Goal: Information Seeking & Learning: Learn about a topic

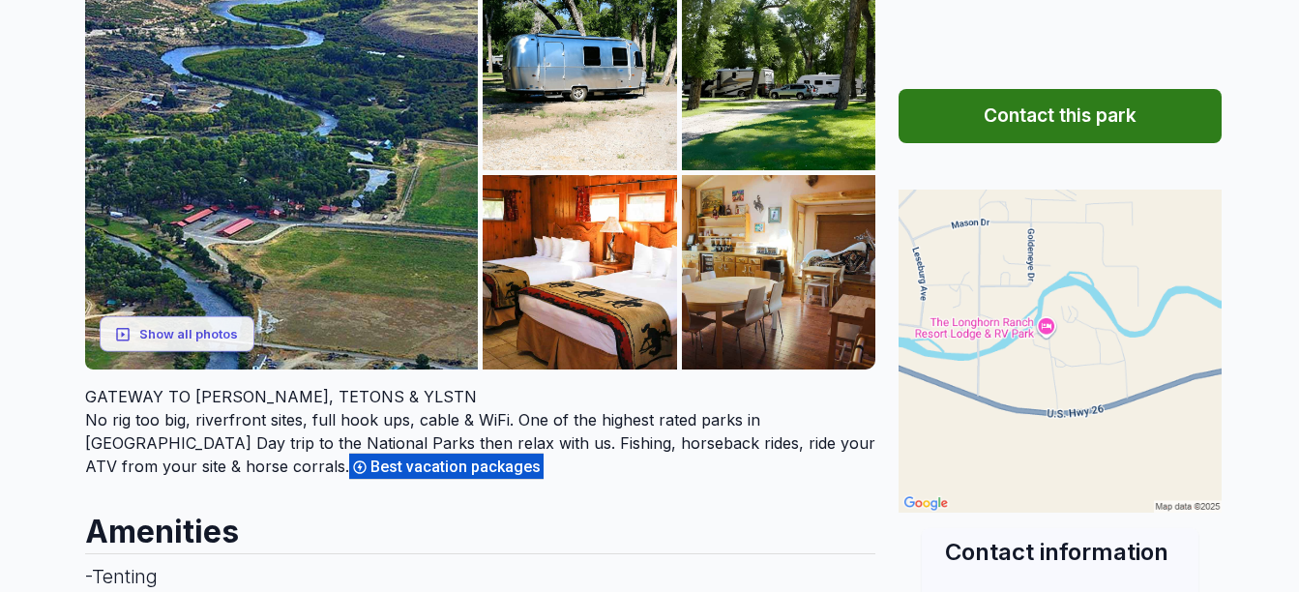
scroll to position [329, 0]
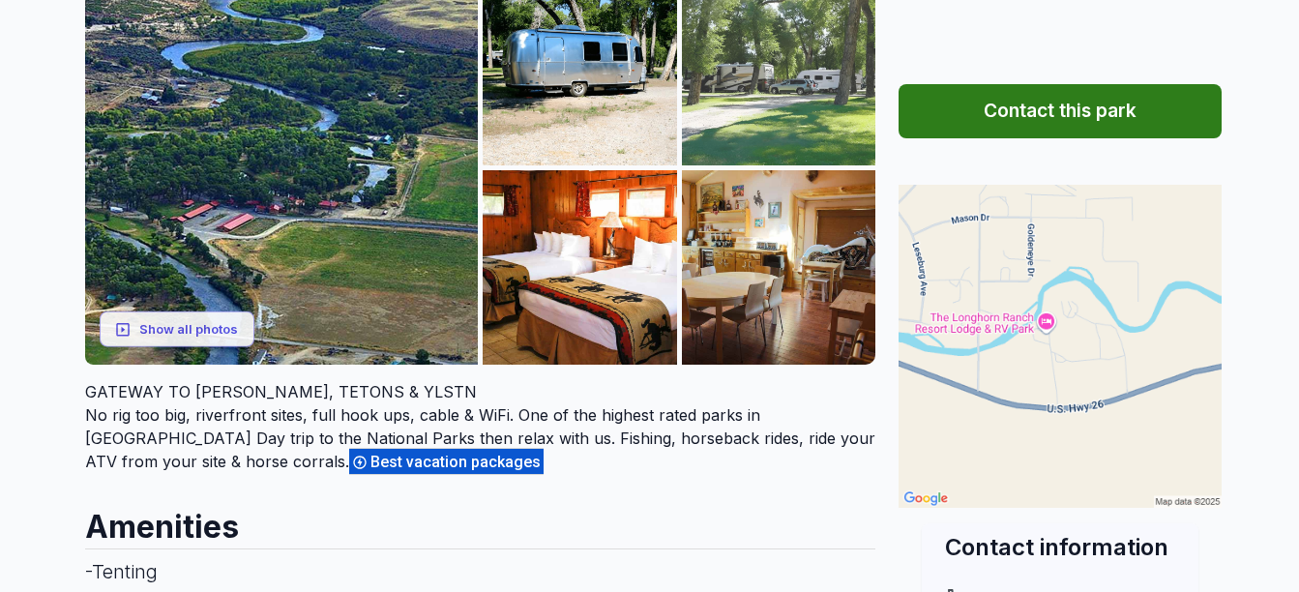
click at [789, 152] on img at bounding box center [779, 68] width 194 height 194
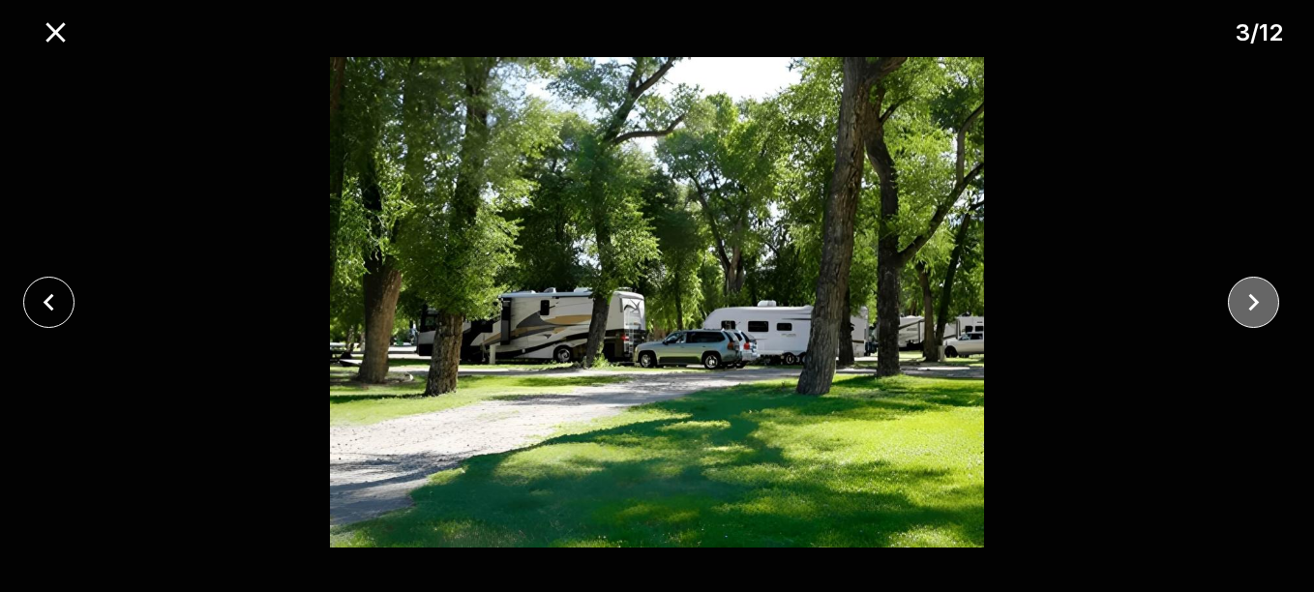
click at [1269, 306] on icon "close" at bounding box center [1253, 302] width 34 height 34
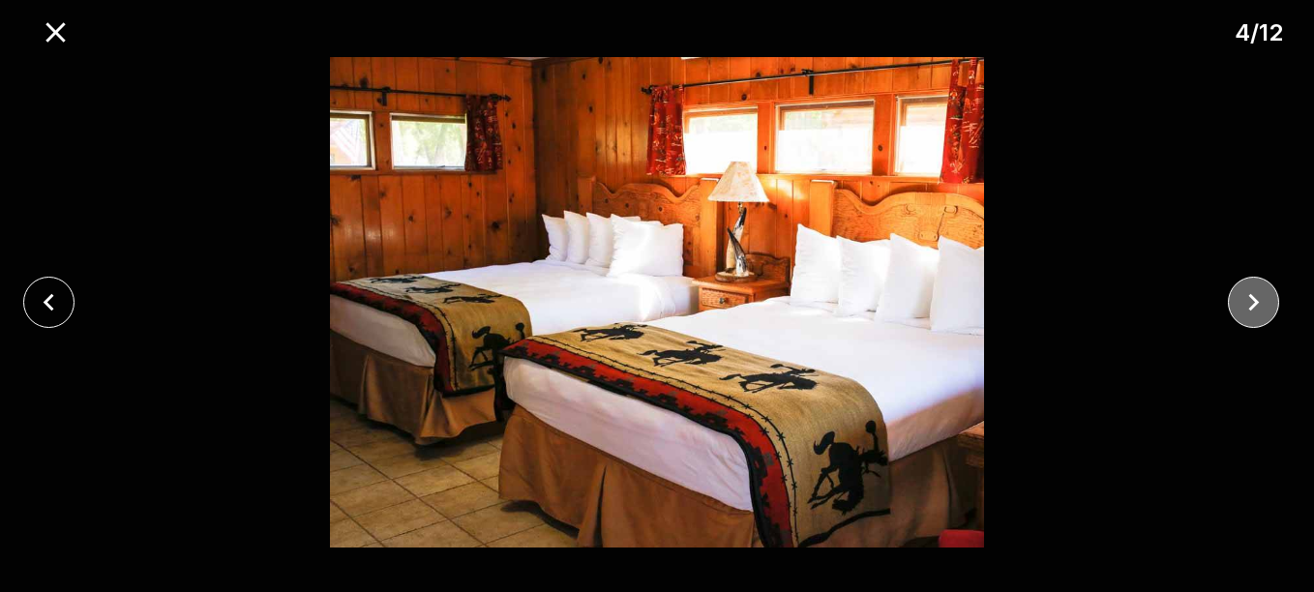
click at [1254, 302] on icon "close" at bounding box center [1253, 302] width 34 height 34
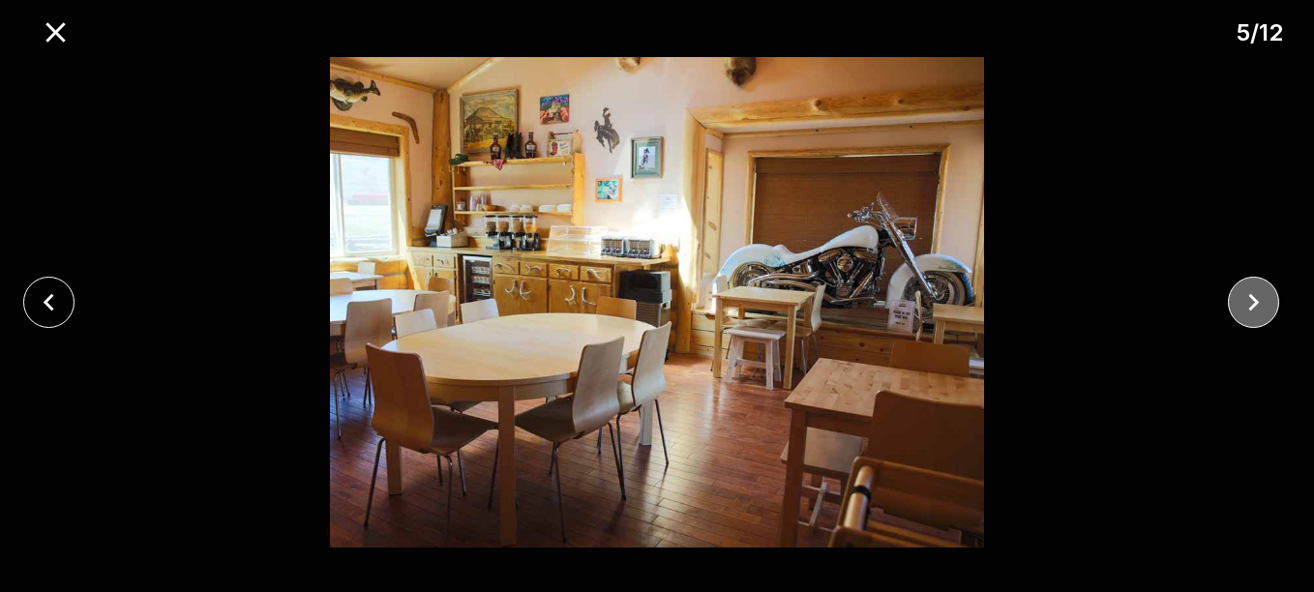
click at [1264, 292] on icon "close" at bounding box center [1253, 302] width 34 height 34
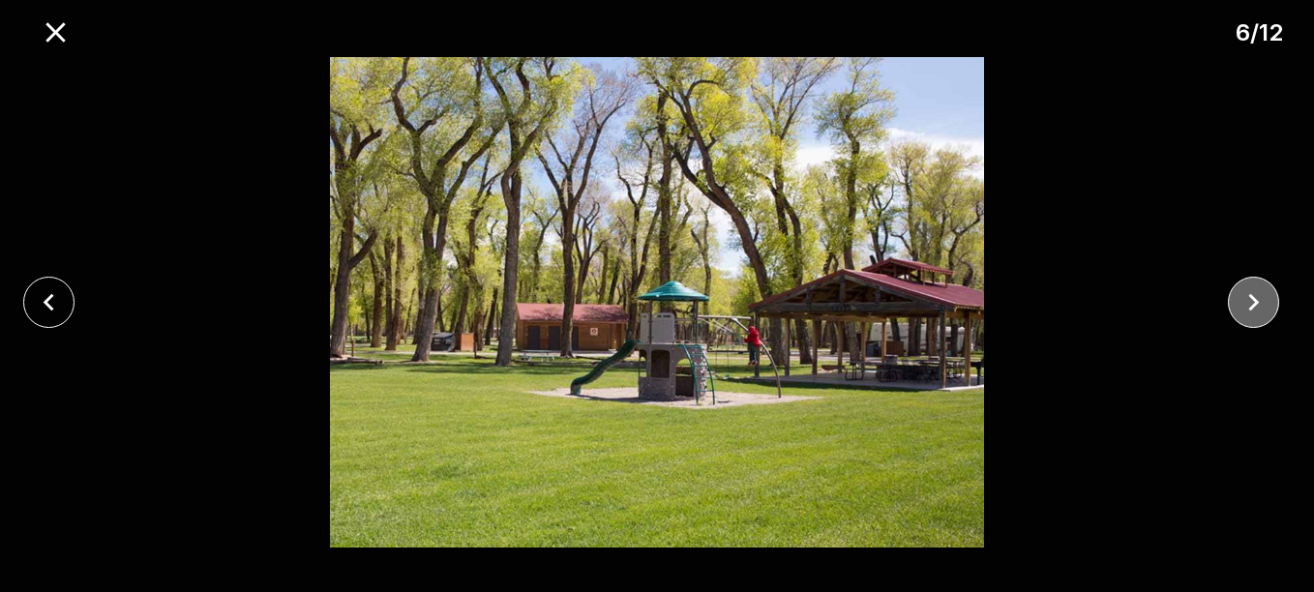
click at [1266, 302] on icon "close" at bounding box center [1253, 302] width 34 height 34
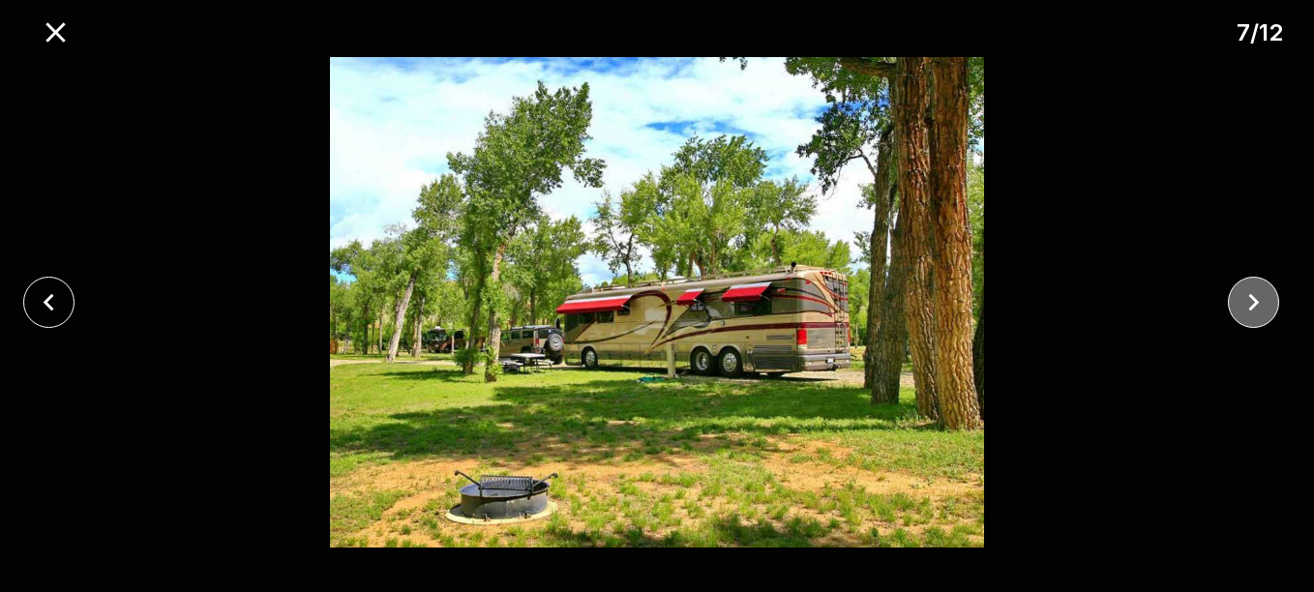
click at [1266, 302] on icon "close" at bounding box center [1253, 302] width 34 height 34
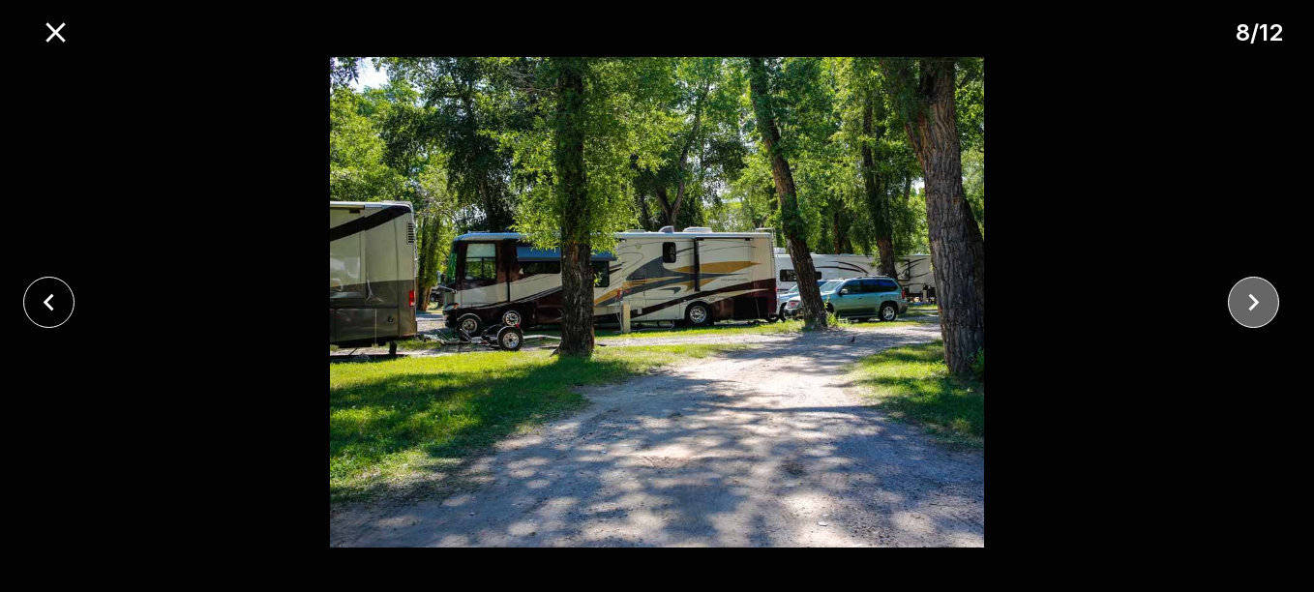
click at [1266, 302] on icon "close" at bounding box center [1253, 302] width 34 height 34
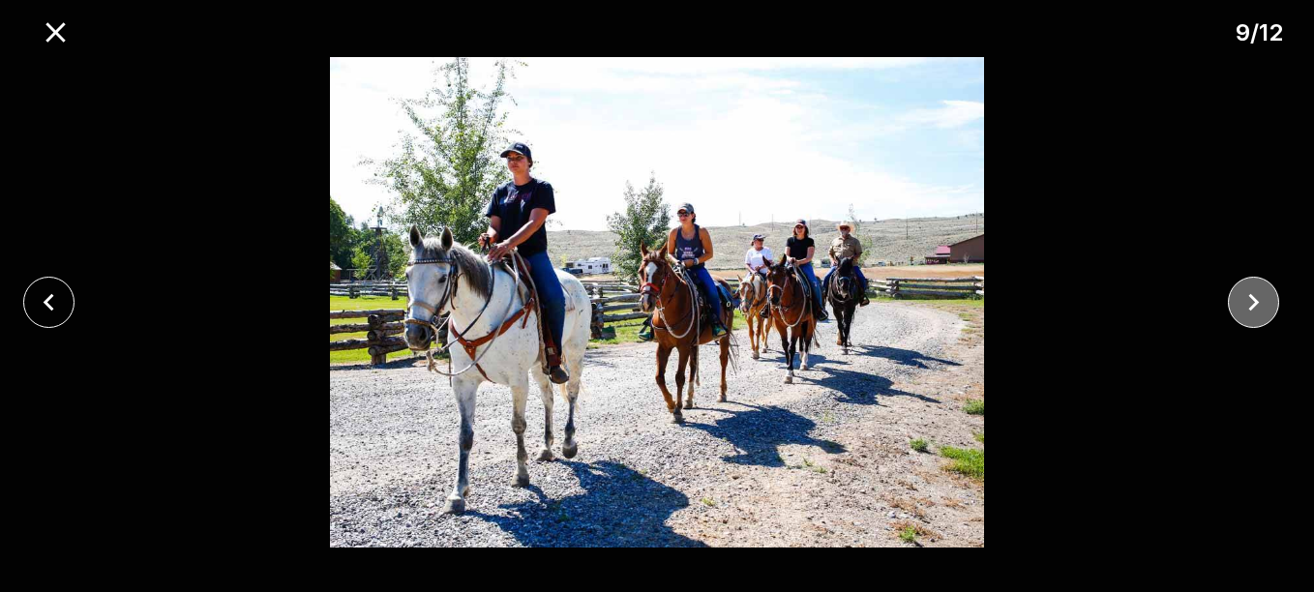
click at [1266, 302] on icon "close" at bounding box center [1253, 302] width 34 height 34
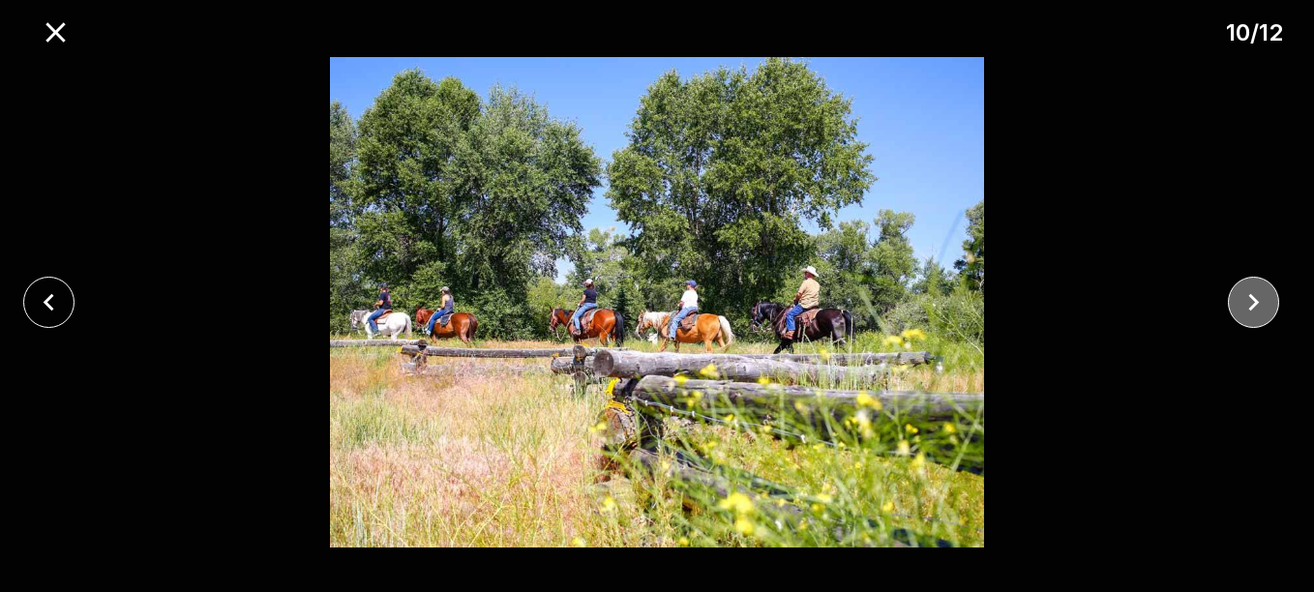
click at [1266, 302] on icon "close" at bounding box center [1253, 302] width 34 height 34
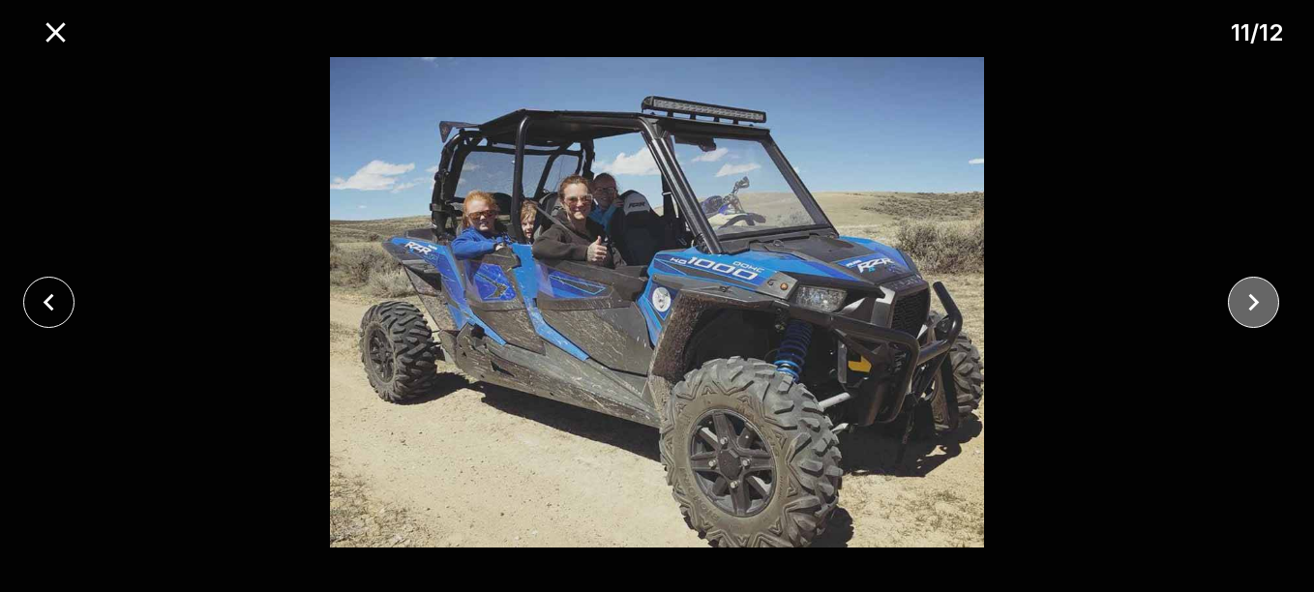
click at [1269, 312] on icon "close" at bounding box center [1253, 302] width 34 height 34
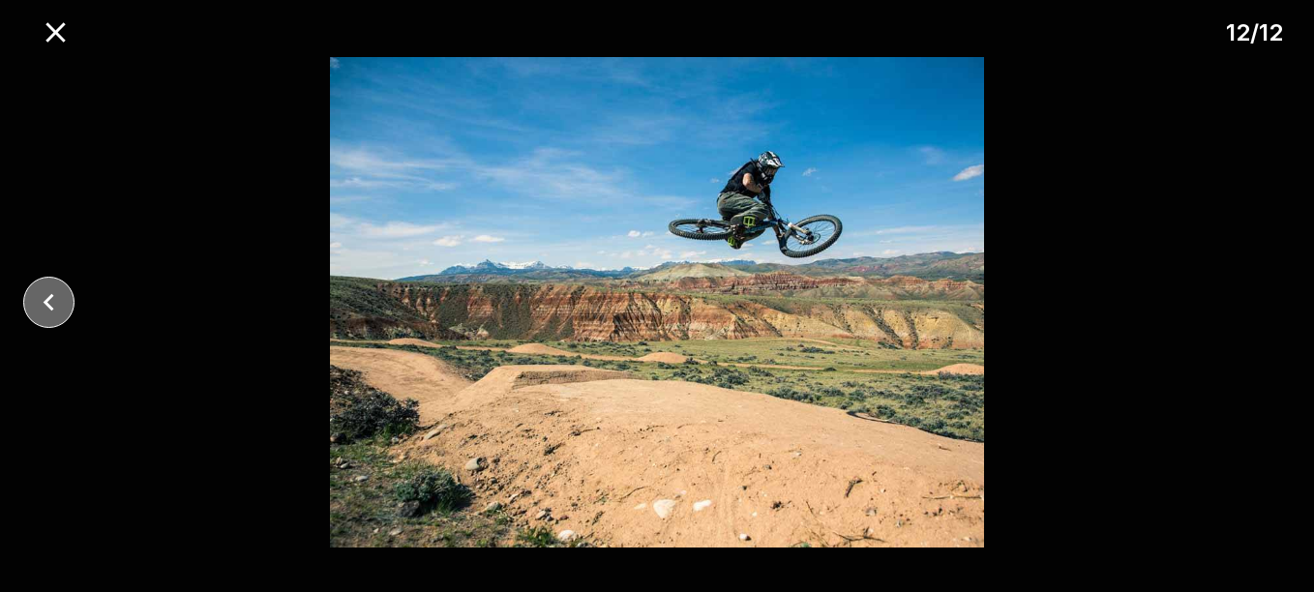
click at [54, 311] on icon "close" at bounding box center [49, 302] width 34 height 34
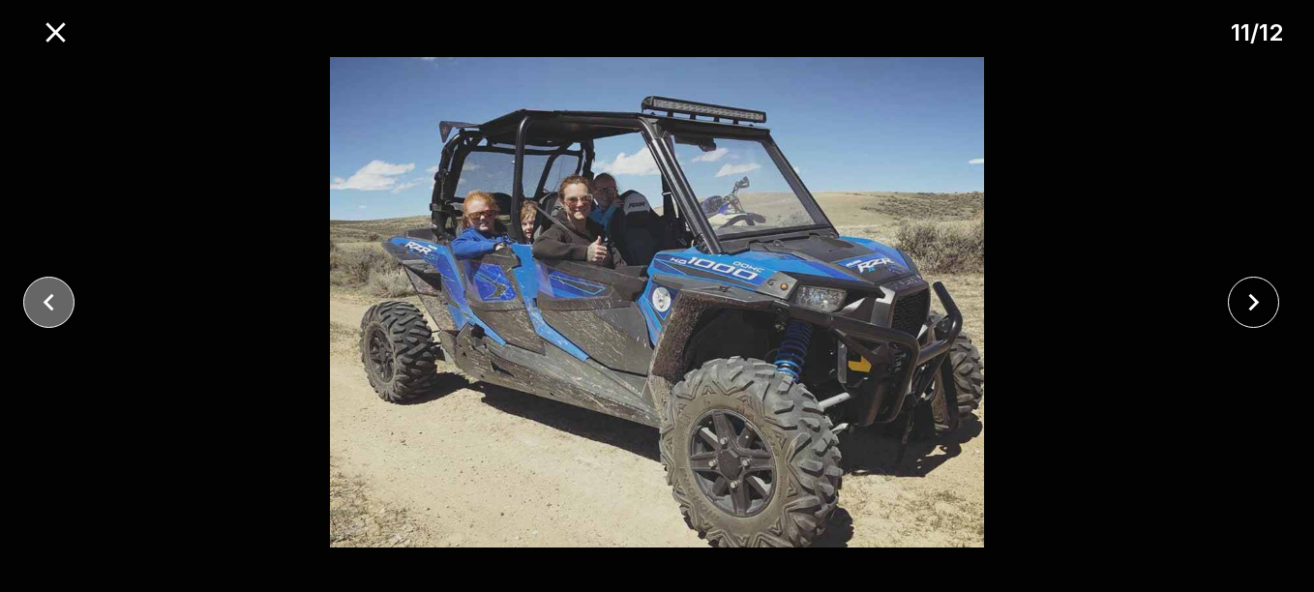
click at [64, 317] on icon "close" at bounding box center [49, 302] width 34 height 34
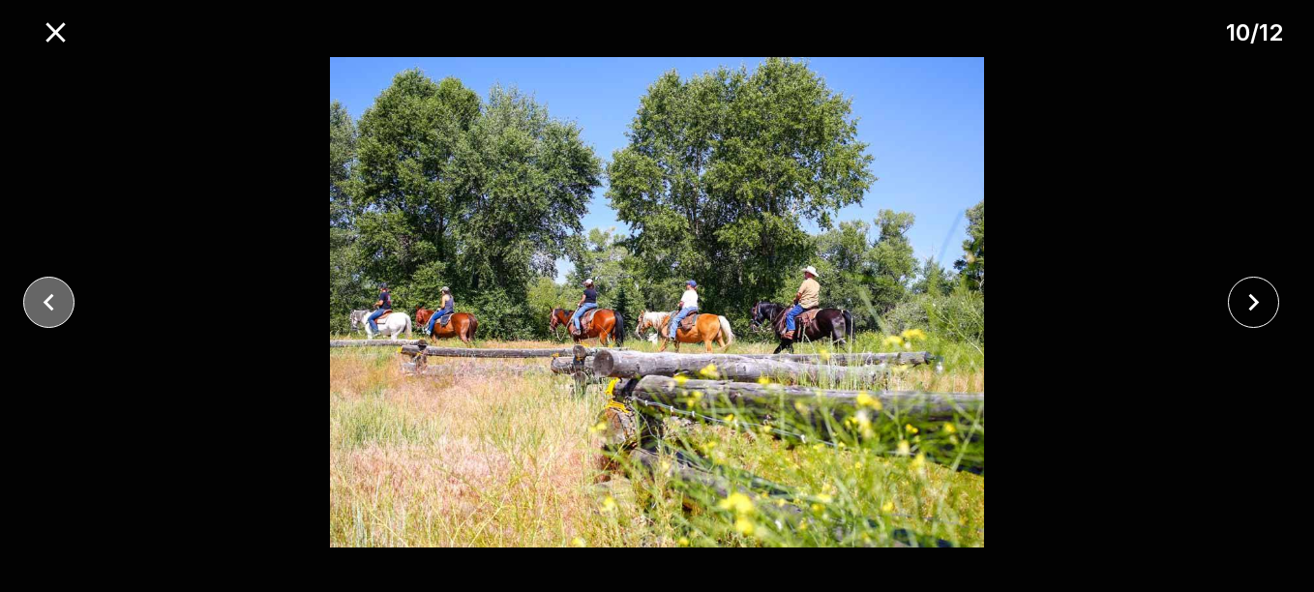
click at [64, 317] on icon "close" at bounding box center [49, 302] width 34 height 34
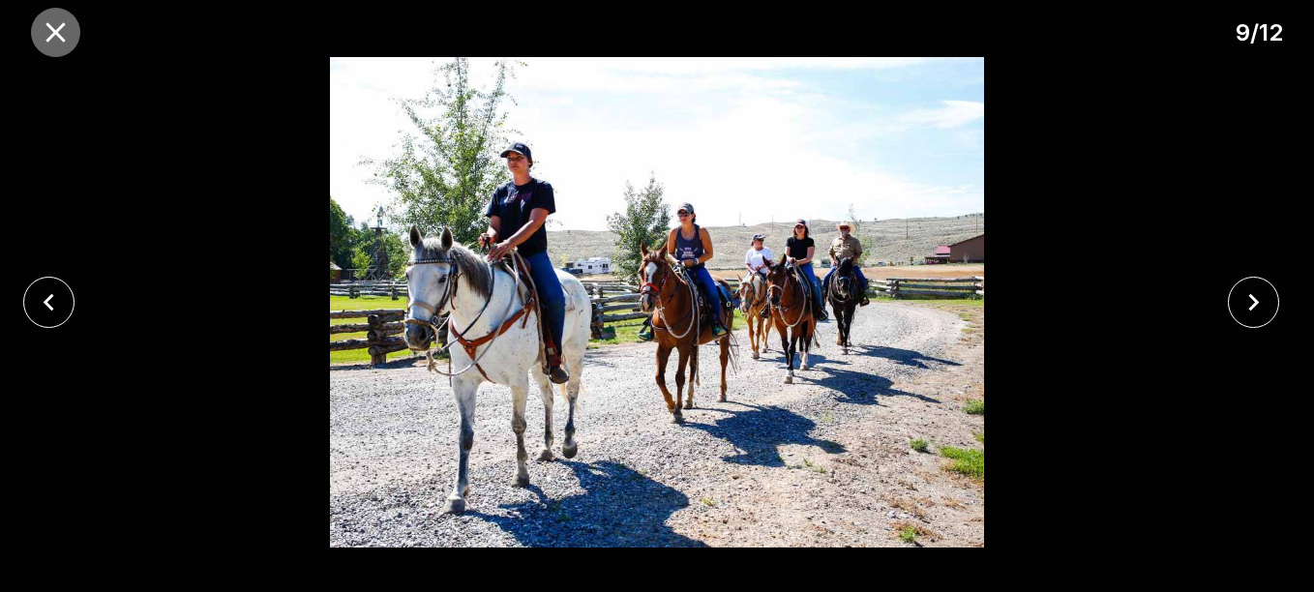
click at [60, 30] on icon "close" at bounding box center [54, 31] width 19 height 19
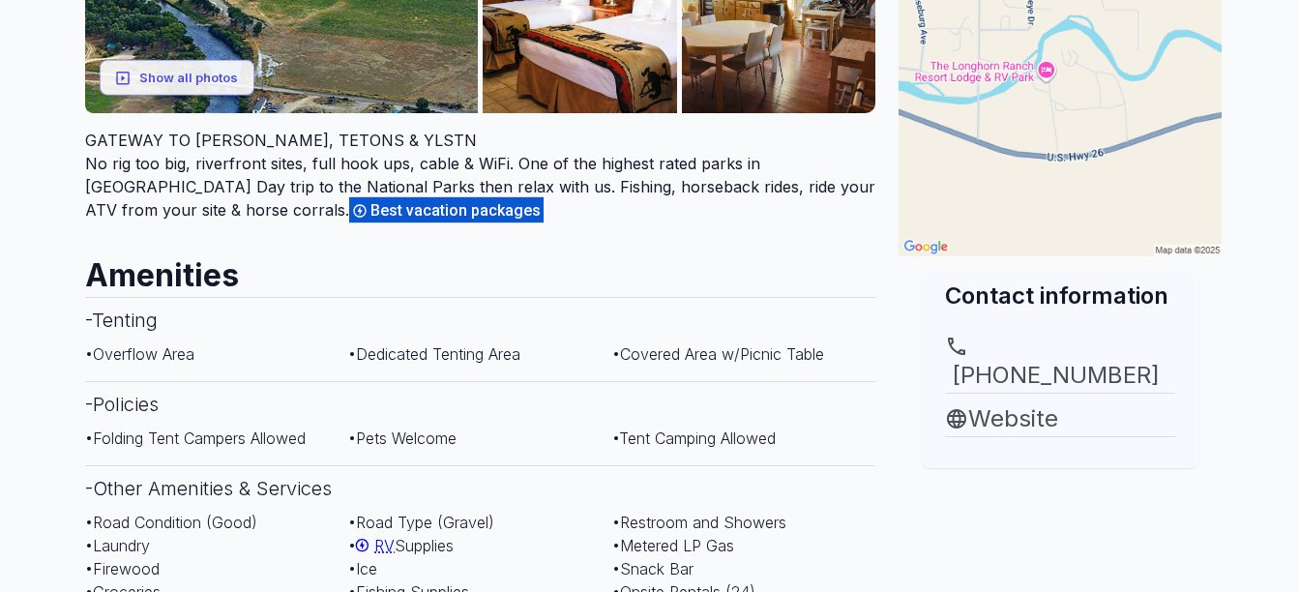
scroll to position [290, 0]
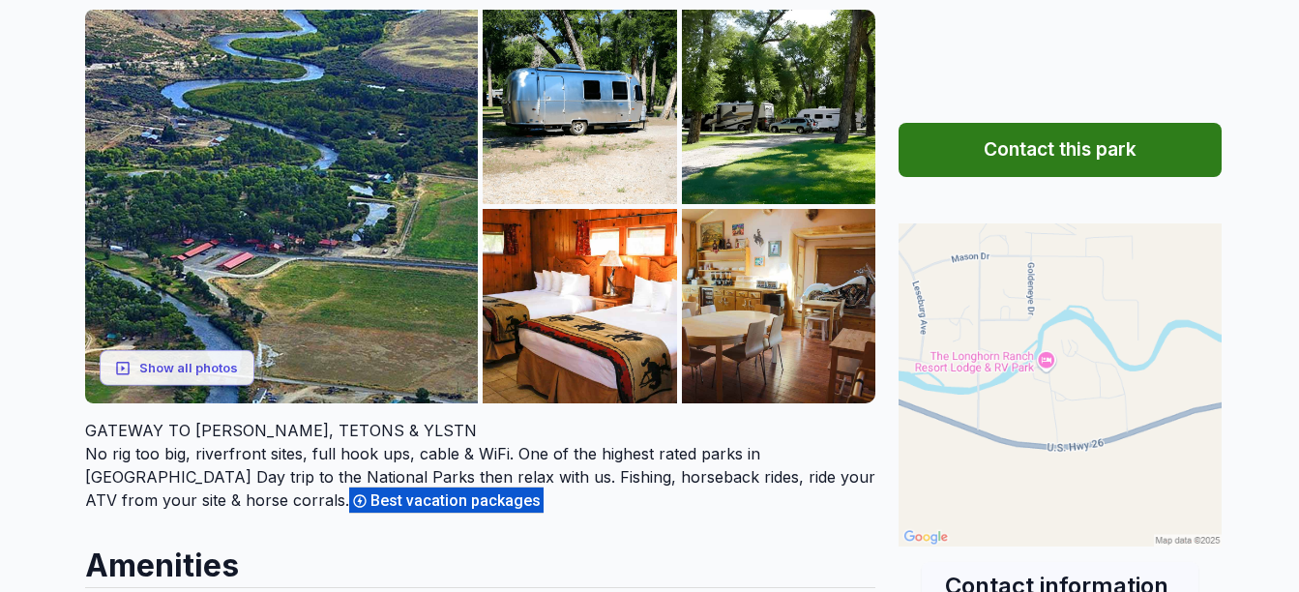
click at [989, 343] on img at bounding box center [1060, 384] width 323 height 323
